Goal: Check status: Check status

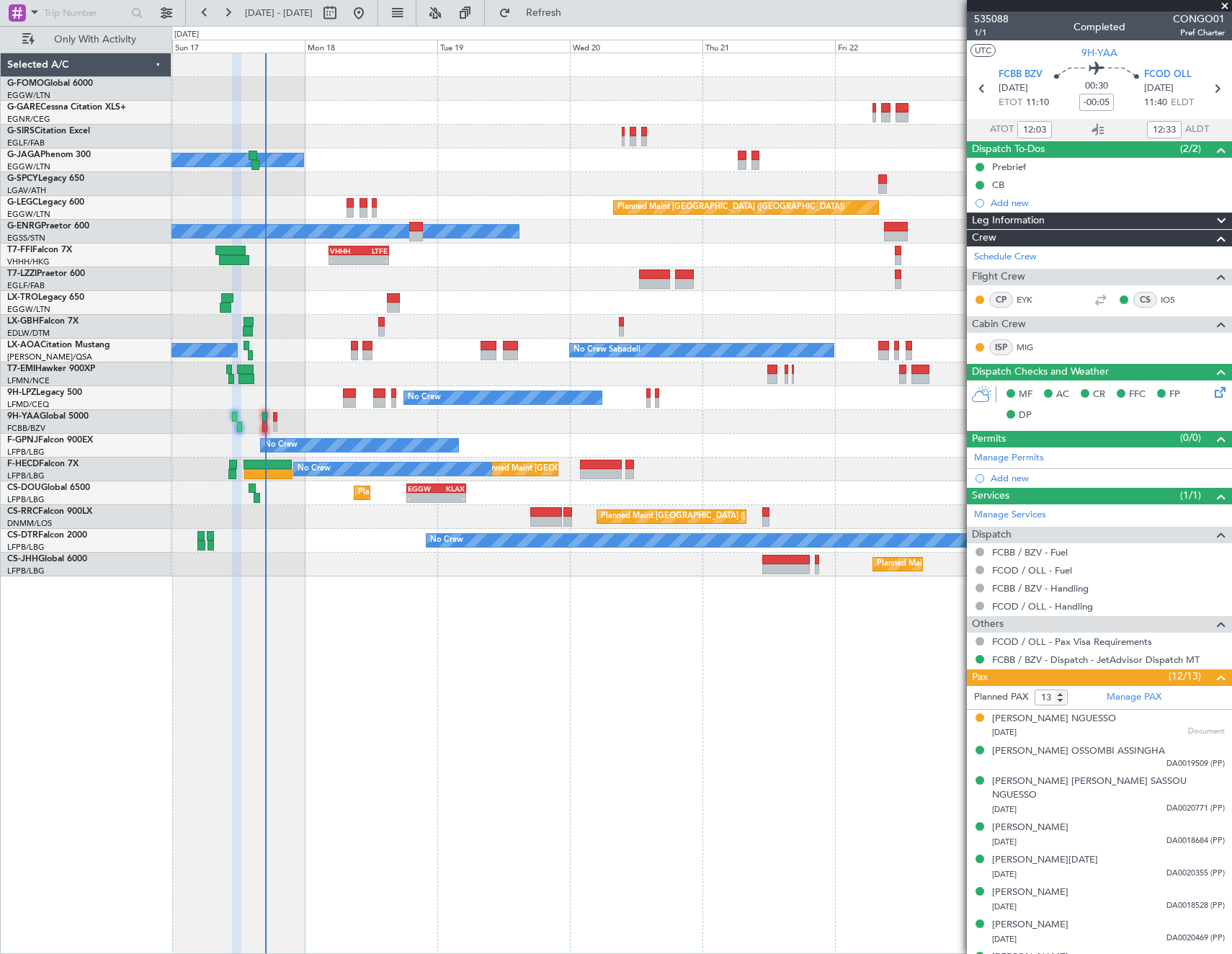
scroll to position [186, 0]
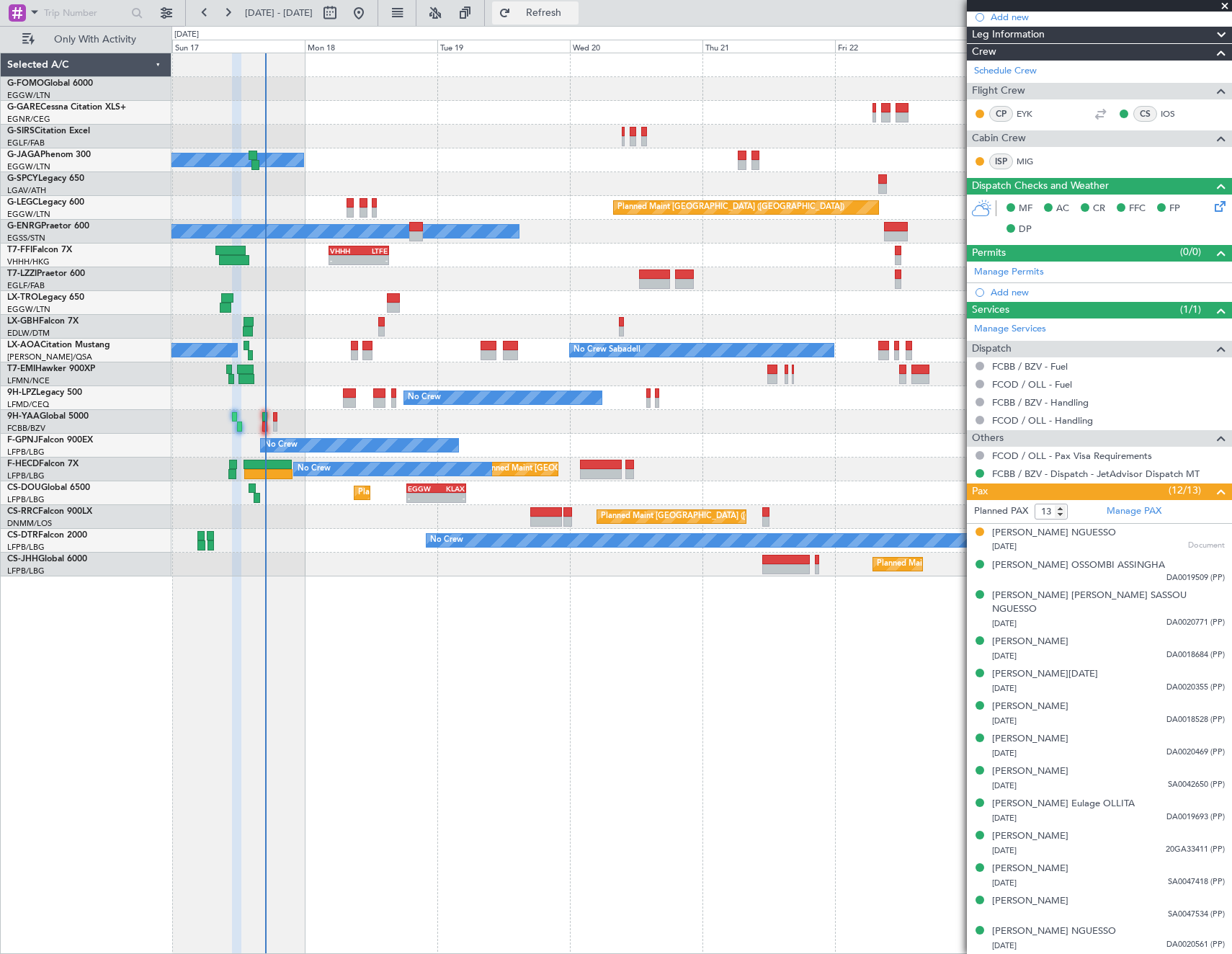
click at [574, 9] on span "Refresh" at bounding box center [544, 13] width 61 height 10
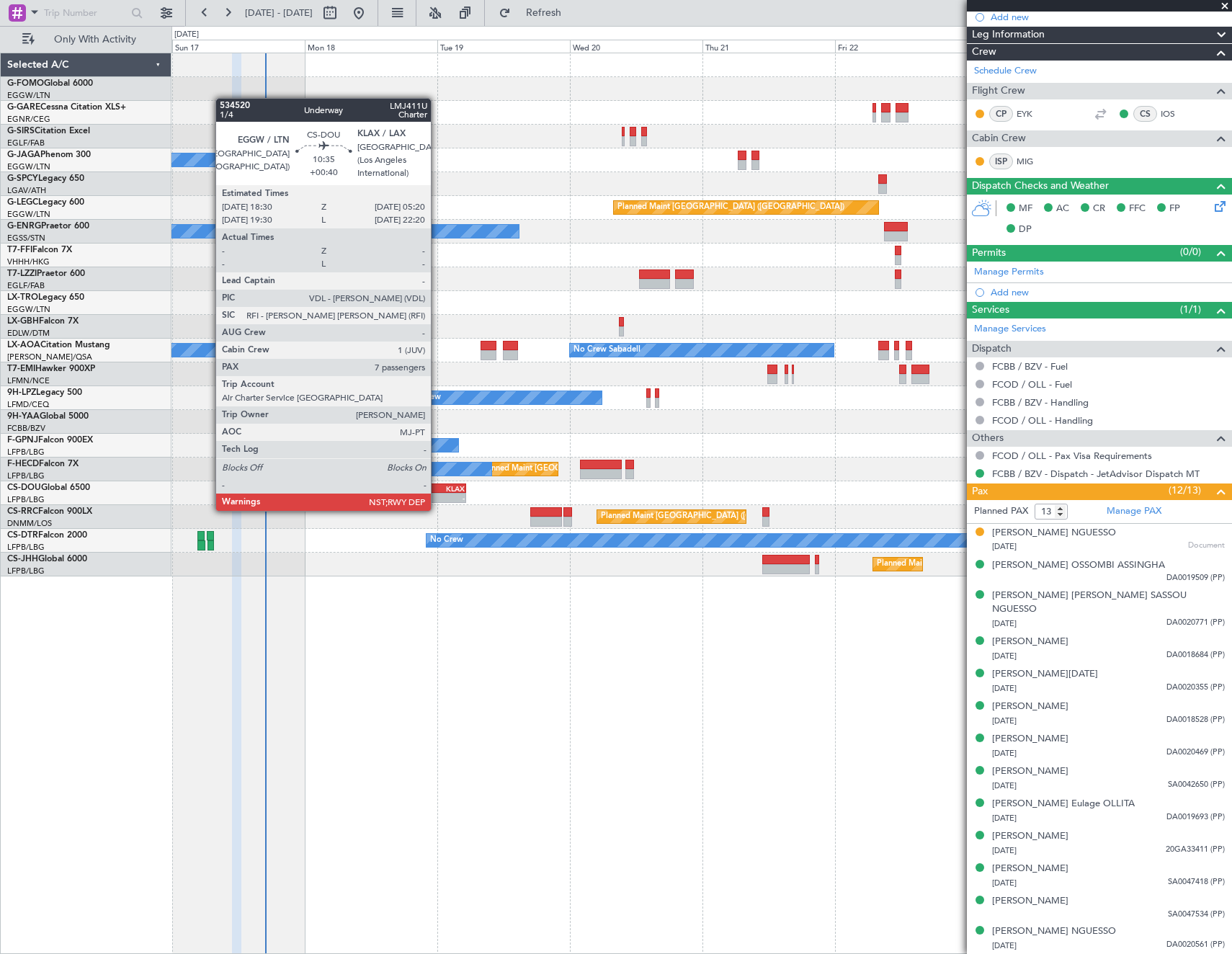
click at [437, 496] on div "-" at bounding box center [451, 498] width 29 height 9
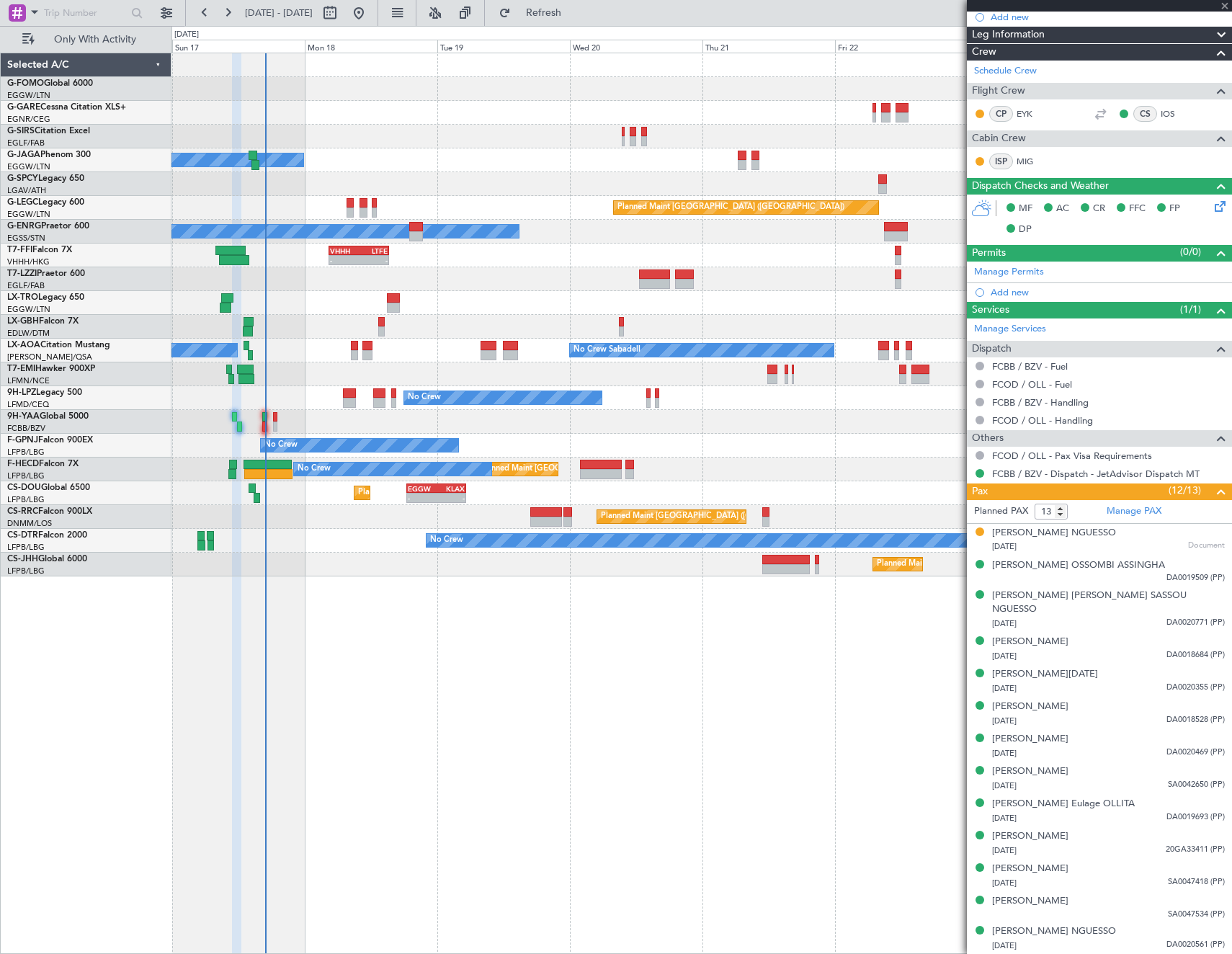
type input "+00:40"
type input "7"
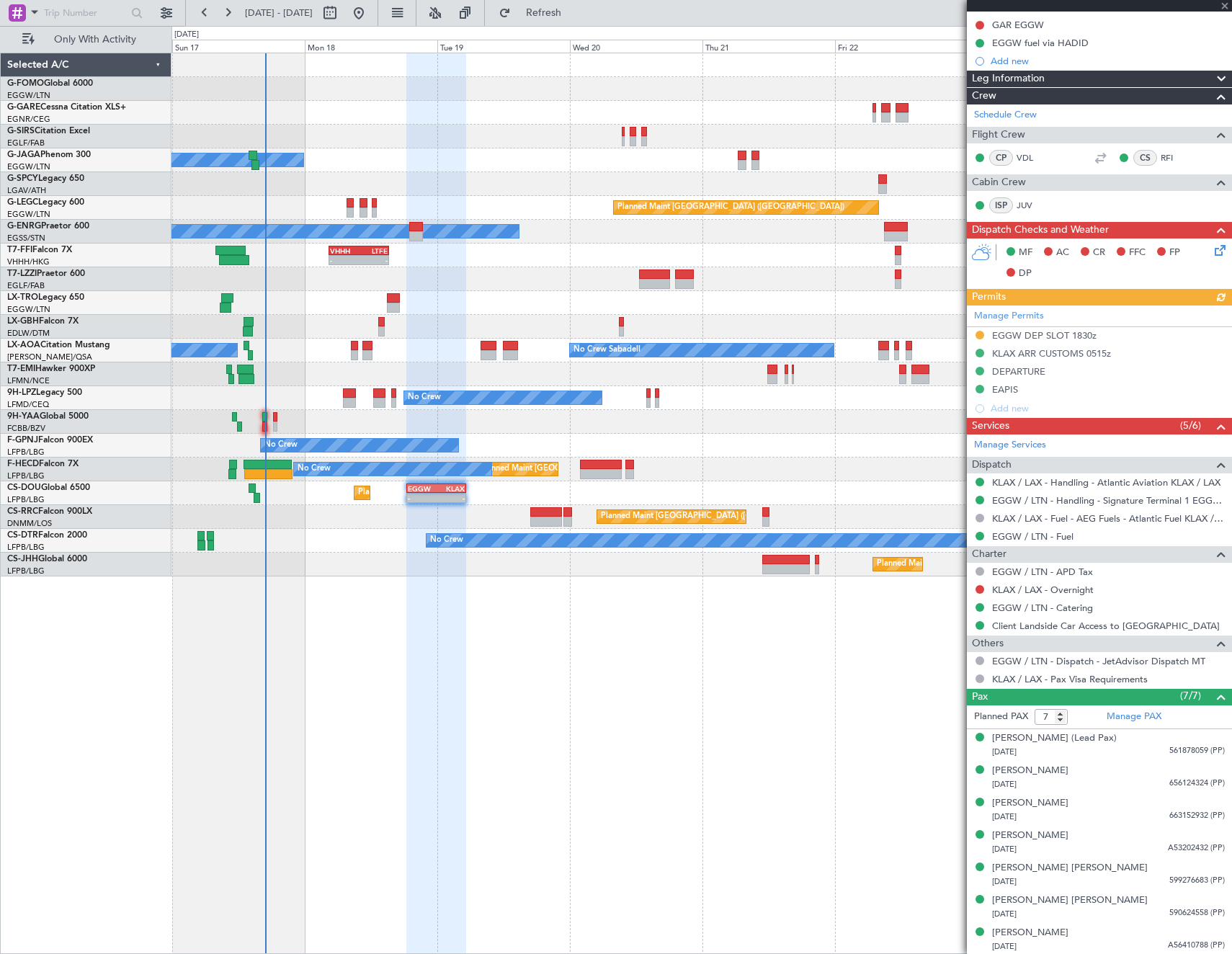
scroll to position [305, 0]
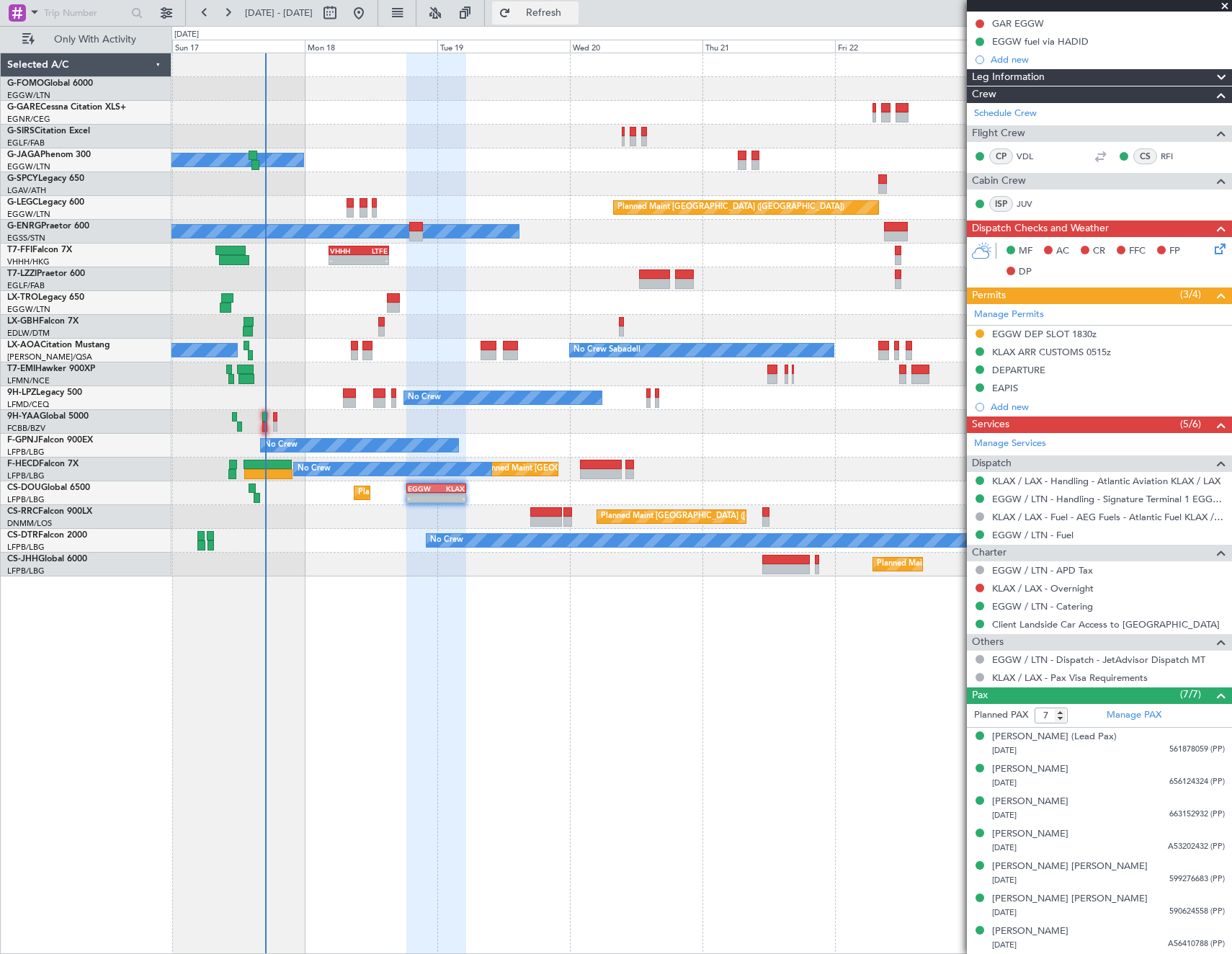
click at [574, 15] on span "Refresh" at bounding box center [544, 13] width 61 height 10
click at [492, 1] on button "Refresh" at bounding box center [535, 13] width 87 height 23
click at [575, 31] on div "0 0 Sun 17 Mon 18 Tue 19 Wed 20 Thu 21 Fri 22 [DATE] Sun 24" at bounding box center [702, 40] width 1059 height 26
click at [574, 16] on span "Refresh" at bounding box center [544, 13] width 61 height 10
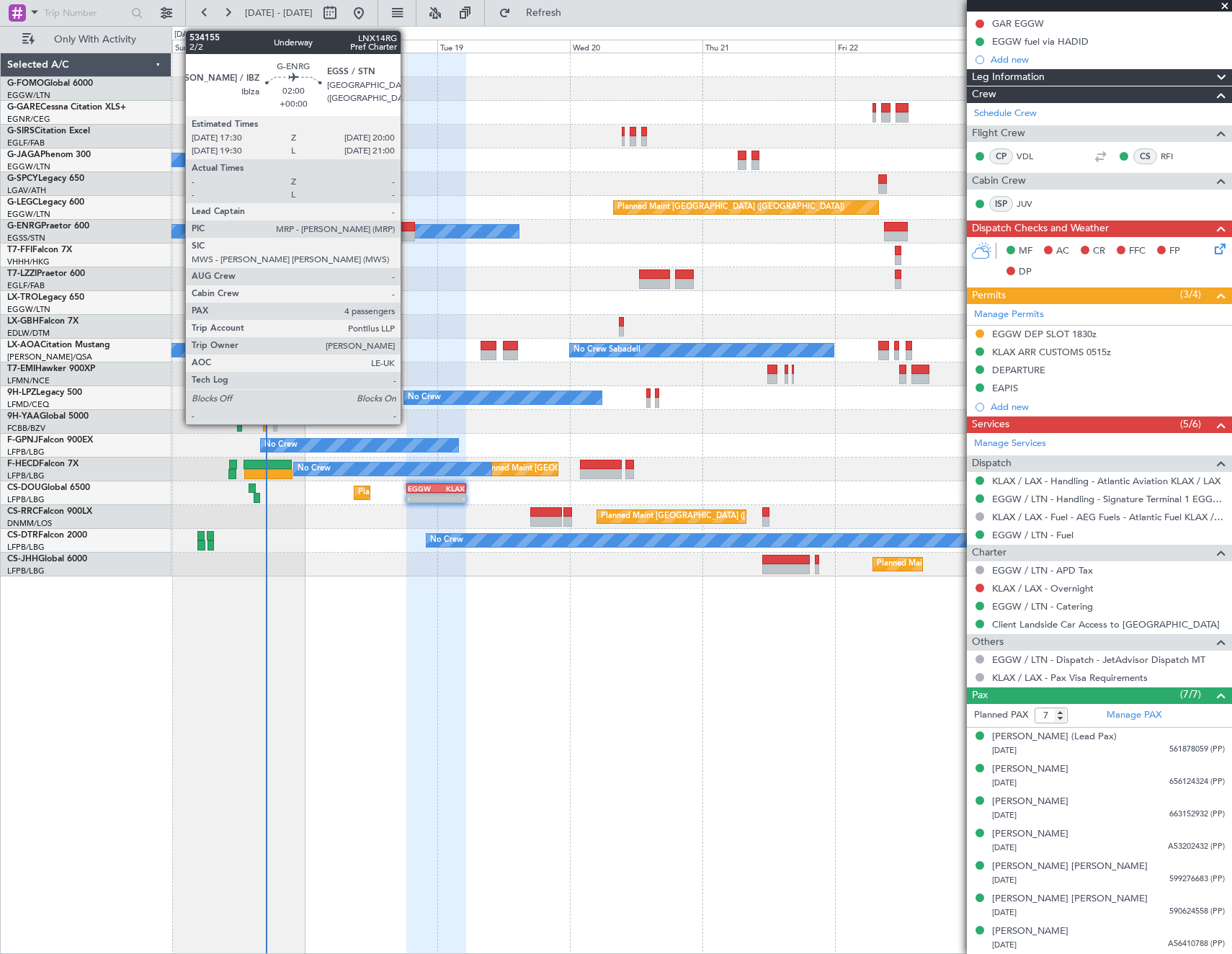
click at [407, 230] on div at bounding box center [408, 227] width 14 height 10
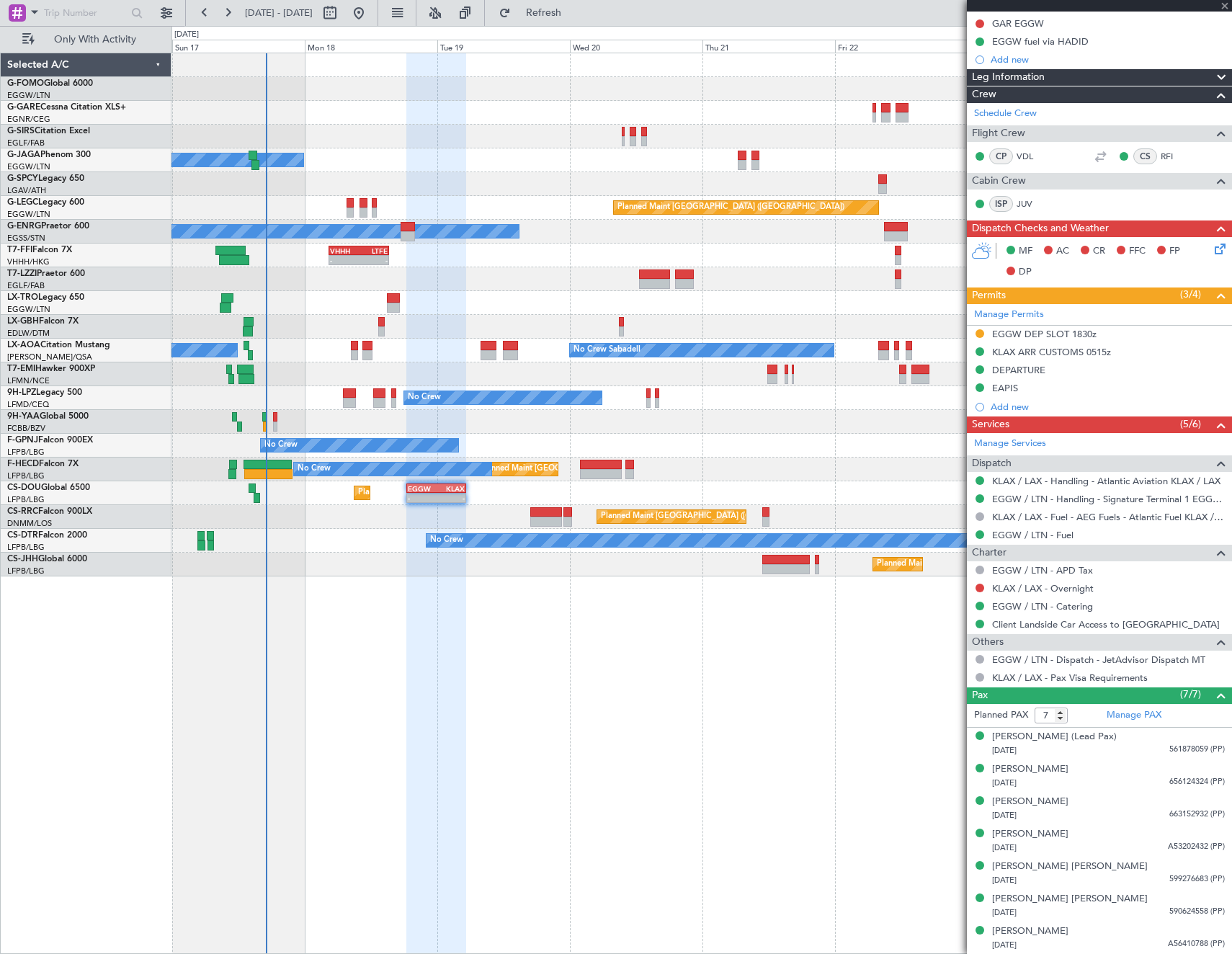
type input "4"
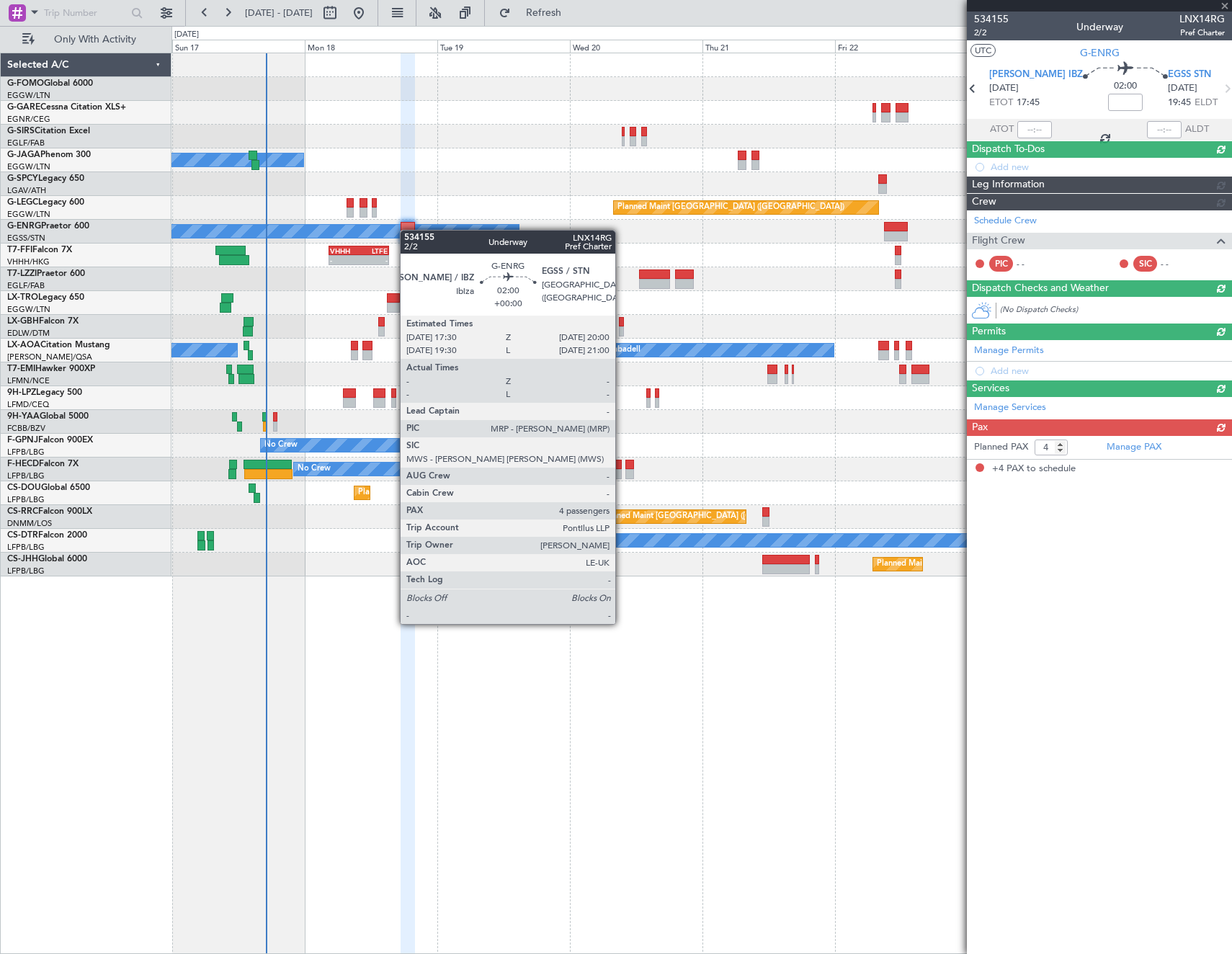
scroll to position [0, 0]
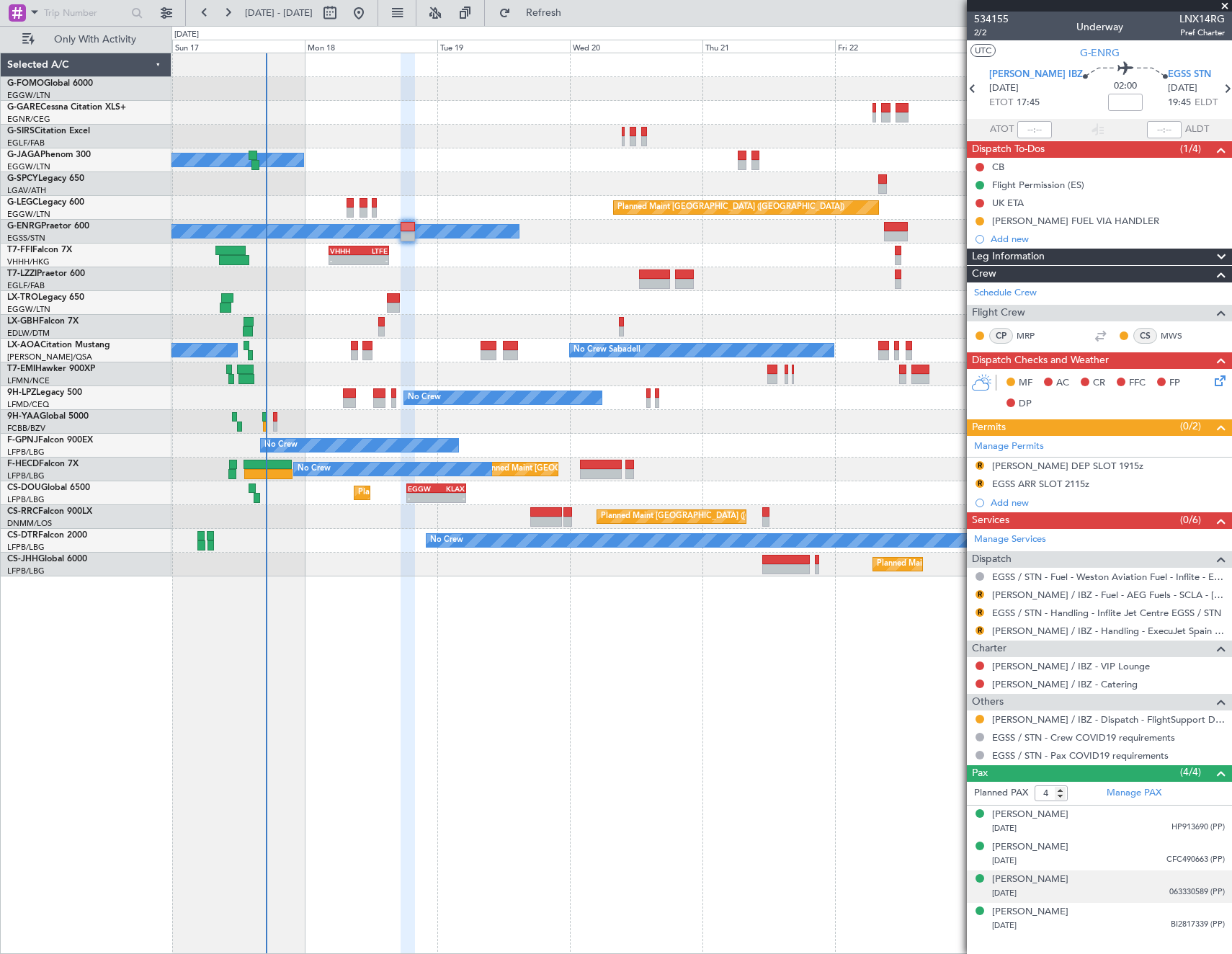
click at [1070, 891] on div "[DATE] 063330589 (PP)" at bounding box center [1108, 893] width 233 height 14
click at [1068, 880] on div "[PERSON_NAME]" at bounding box center [1030, 880] width 76 height 14
click at [1041, 874] on div "[PERSON_NAME]" at bounding box center [1030, 880] width 76 height 14
click at [1212, 912] on img at bounding box center [1218, 910] width 13 height 13
click at [1127, 827] on div "[DATE] HP913690 (PP)" at bounding box center [1108, 829] width 233 height 14
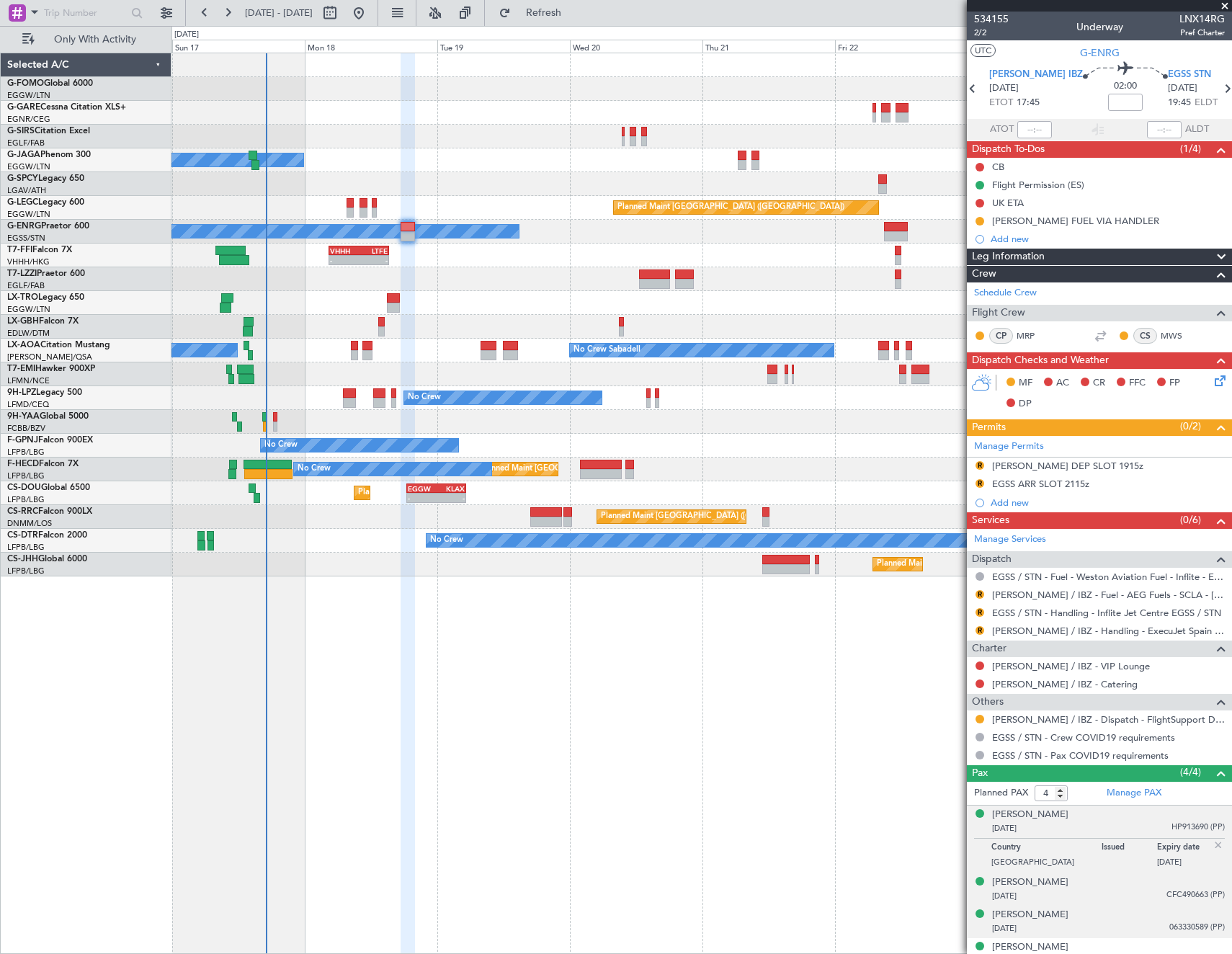
click at [1099, 898] on div "[DATE] CFC490663 (PP)" at bounding box center [1108, 896] width 233 height 14
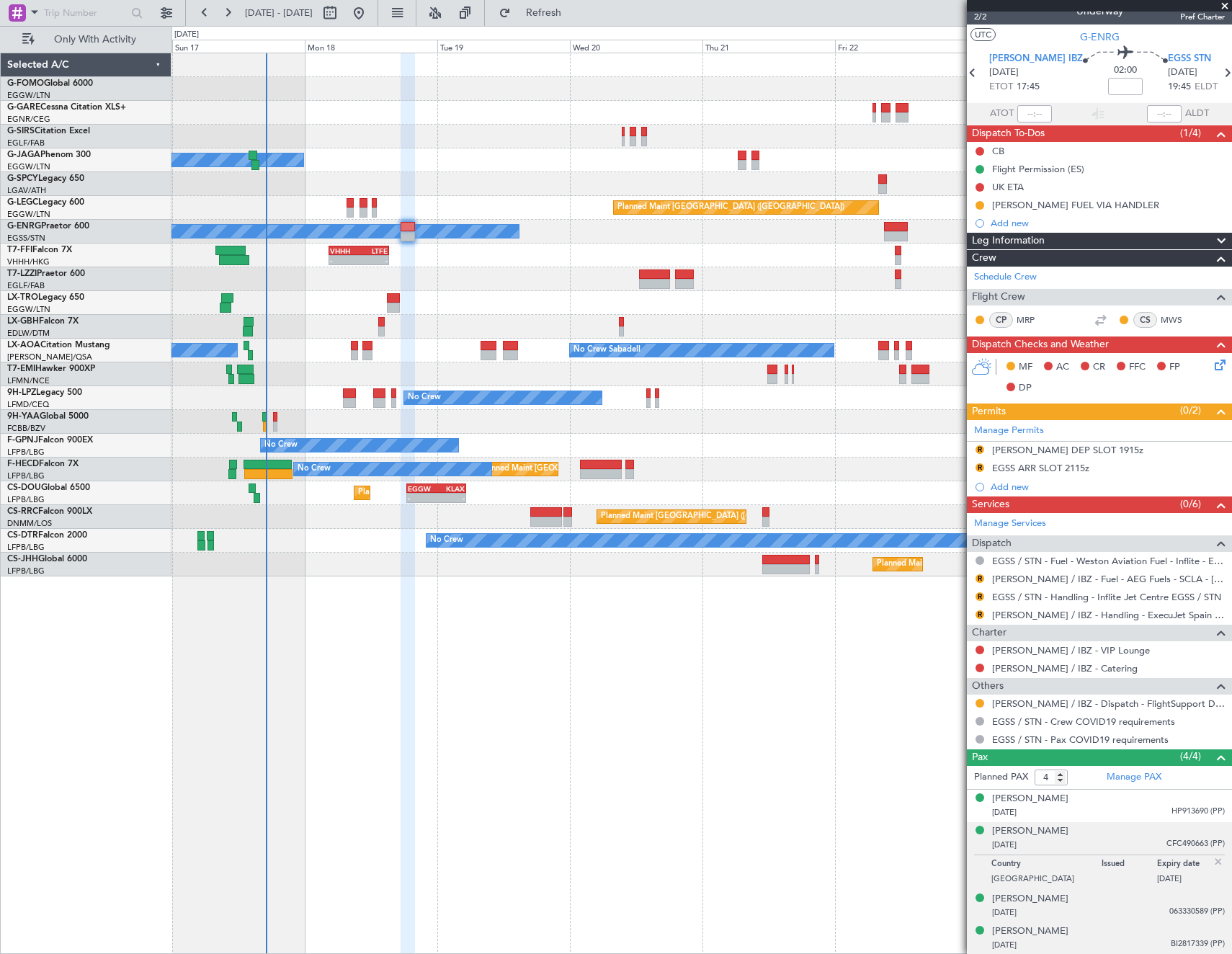
click at [1073, 942] on div "[DATE] BI2817339 (PP)" at bounding box center [1108, 945] width 233 height 14
click at [1212, 927] on img at bounding box center [1218, 927] width 13 height 13
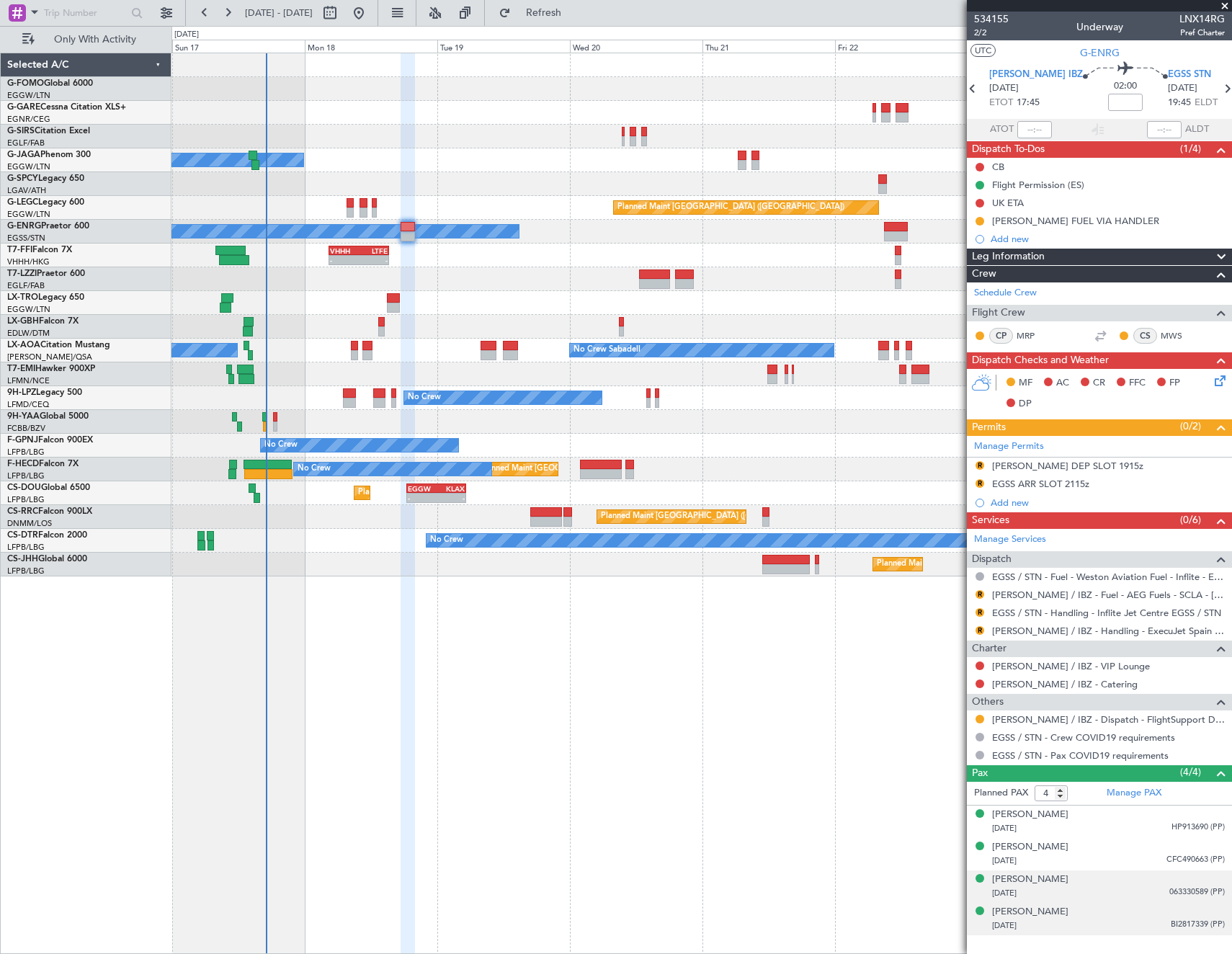
scroll to position [0, 0]
drag, startPoint x: 977, startPoint y: 719, endPoint x: 968, endPoint y: 739, distance: 21.9
click at [977, 719] on button at bounding box center [980, 719] width 9 height 9
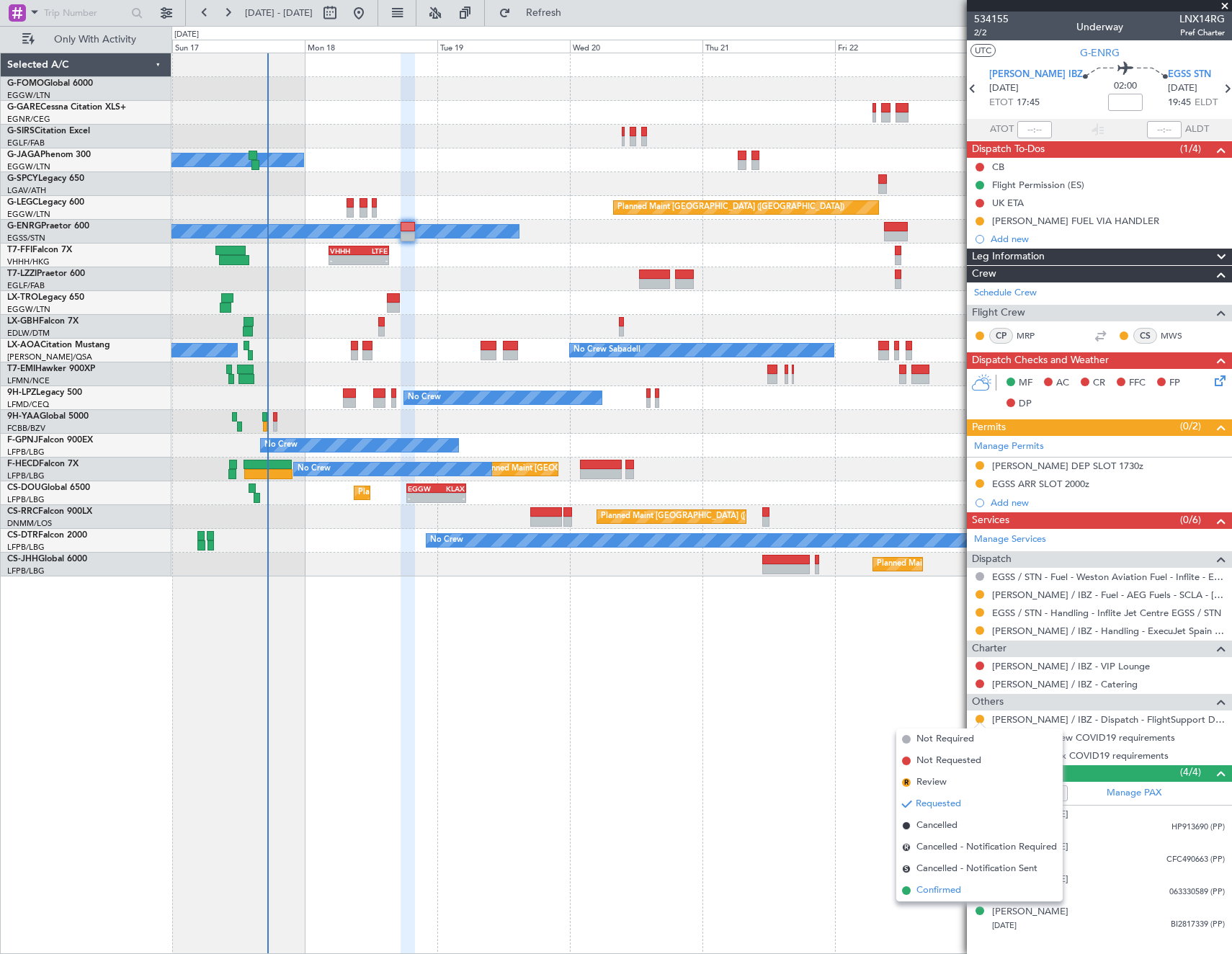
click at [936, 893] on span "Confirmed" at bounding box center [938, 890] width 45 height 14
